Goal: Navigation & Orientation: Find specific page/section

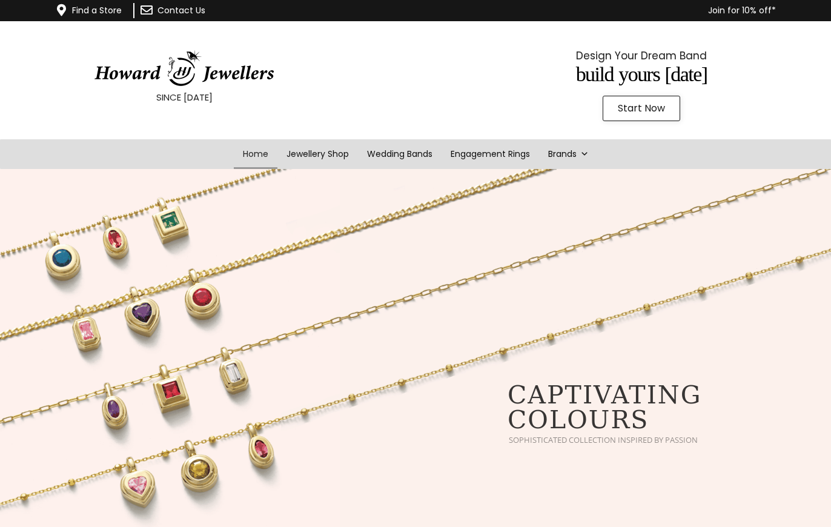
click at [105, 8] on link "Find a Store" at bounding box center [97, 10] width 50 height 12
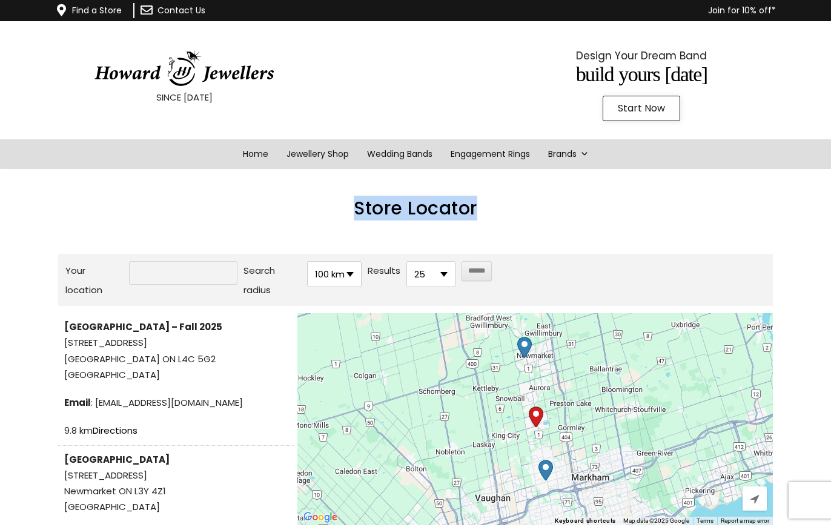
drag, startPoint x: 639, startPoint y: 221, endPoint x: 646, endPoint y: 162, distance: 59.8
click at [646, 162] on div "Skip to content Howard Jewellers Find a Store Contact Us Join for 10% off* SINC…" at bounding box center [415, 452] width 831 height 905
drag, startPoint x: 787, startPoint y: 216, endPoint x: 794, endPoint y: 167, distance: 50.2
click at [794, 167] on div "Skip to content Howard Jewellers Find a Store Contact Us Join for 10% off* SINC…" at bounding box center [415, 452] width 831 height 905
